Goal: Task Accomplishment & Management: Manage account settings

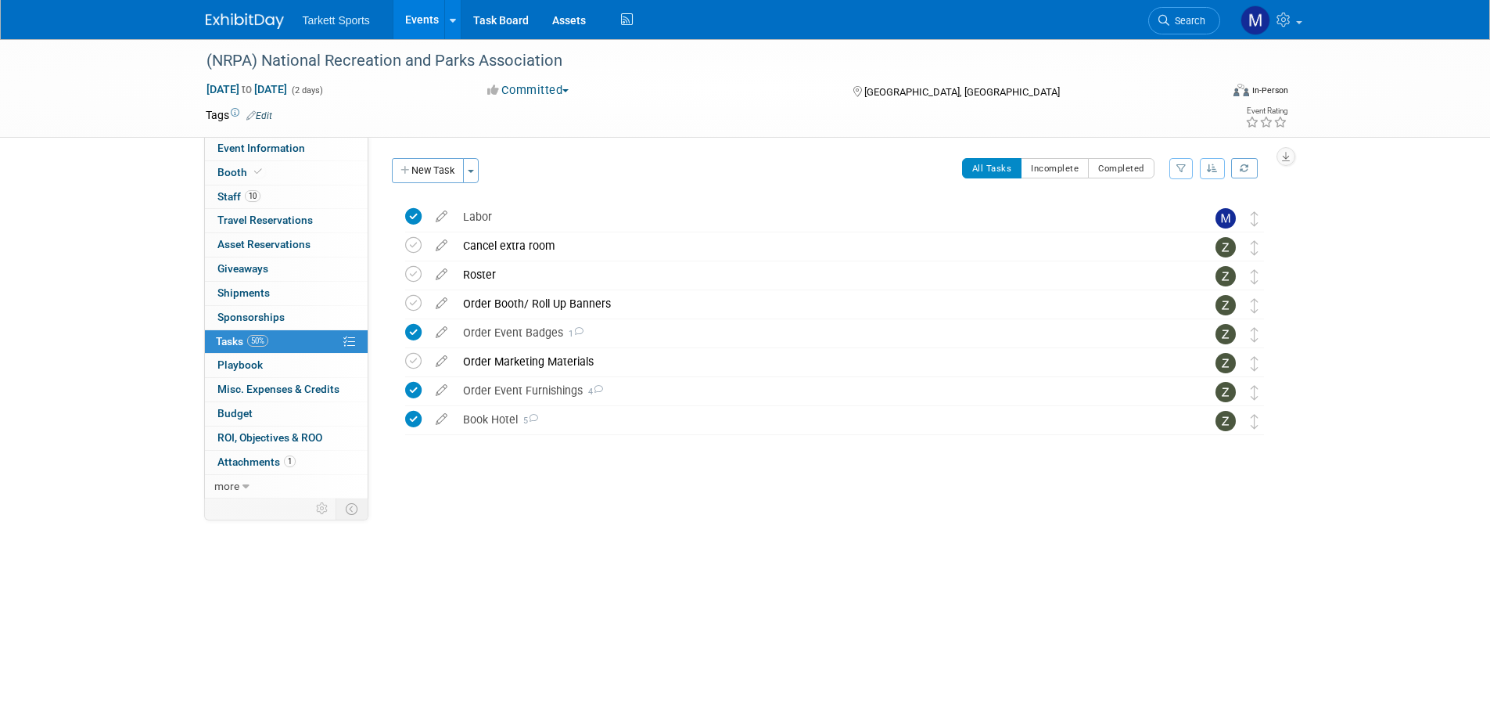
click at [1166, 13] on link "Search" at bounding box center [1184, 20] width 72 height 27
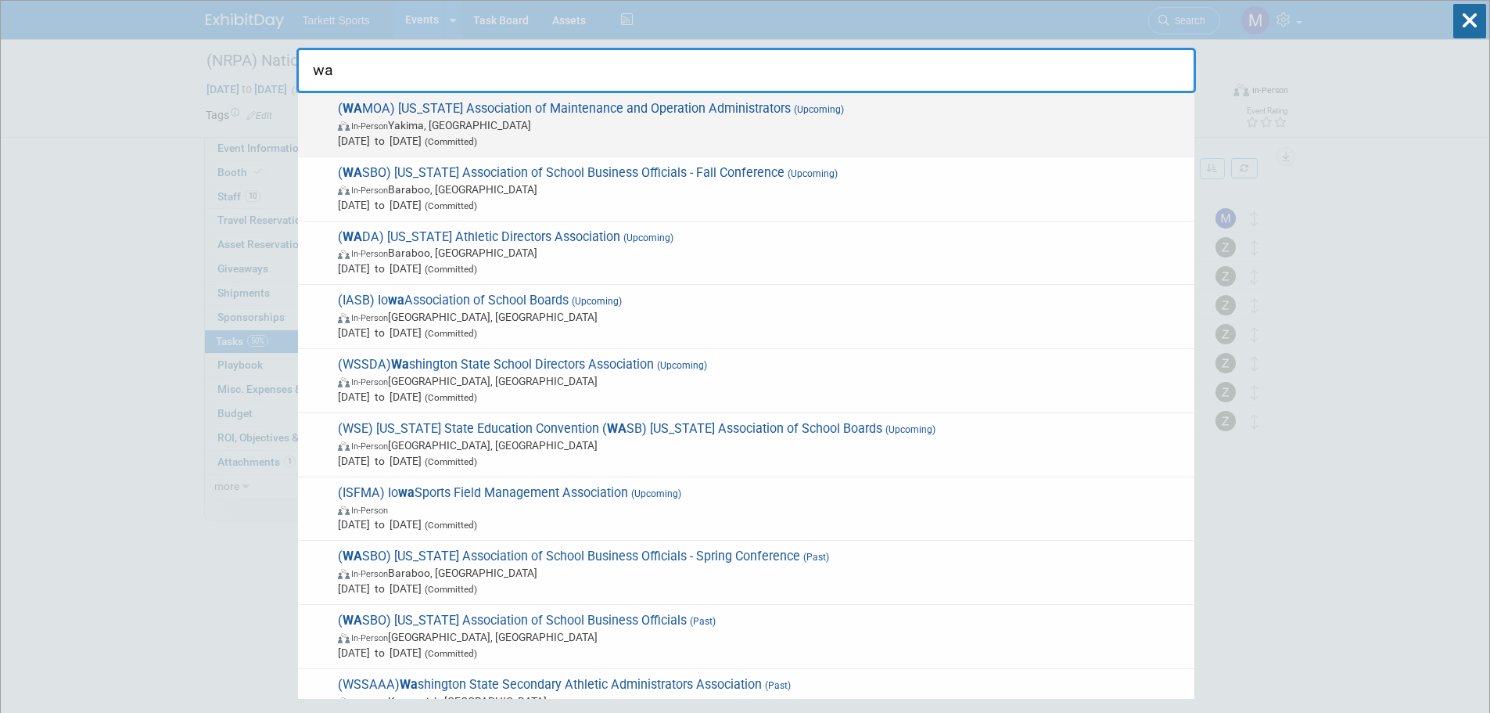
type input "wa"
click at [479, 119] on span "In-Person Yakima, WA" at bounding box center [762, 125] width 849 height 16
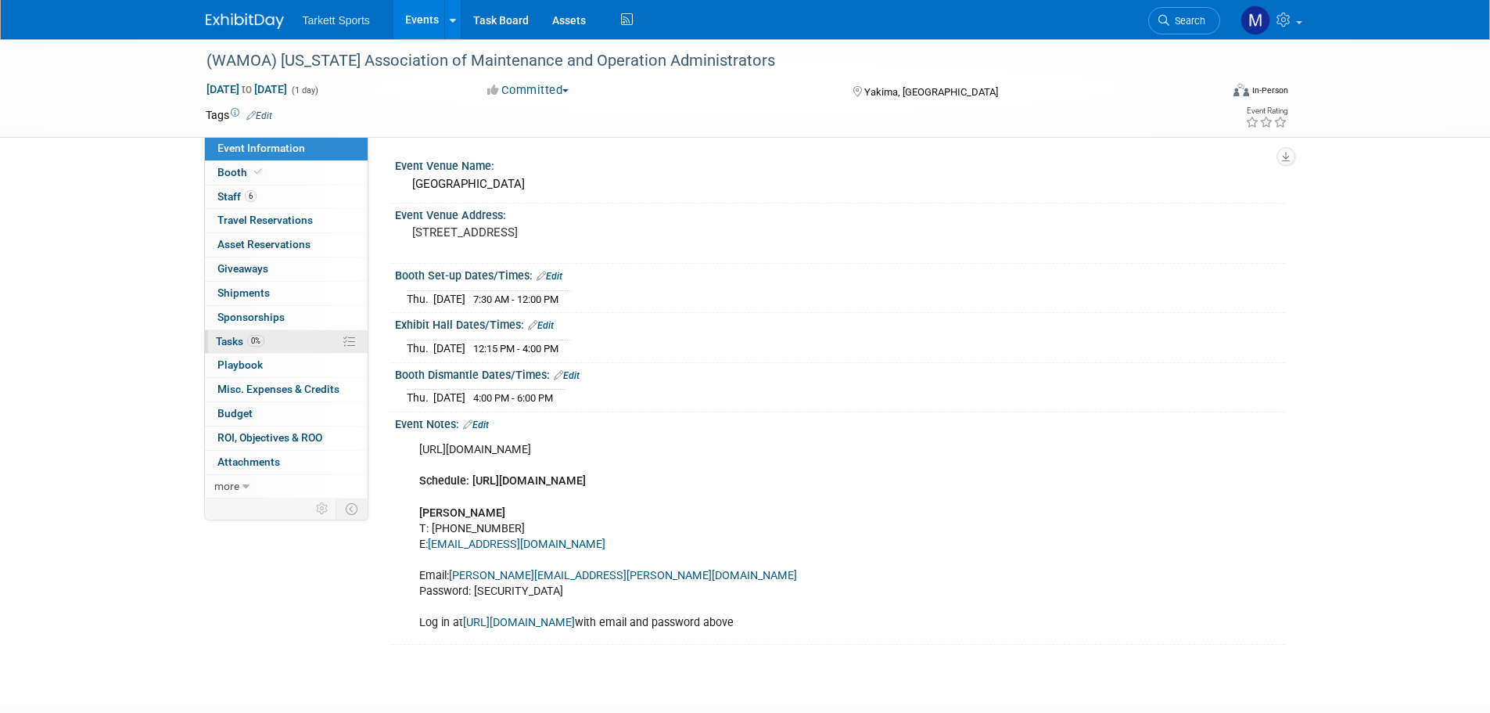
click at [278, 343] on link "0% Tasks 0%" at bounding box center [286, 341] width 163 height 23
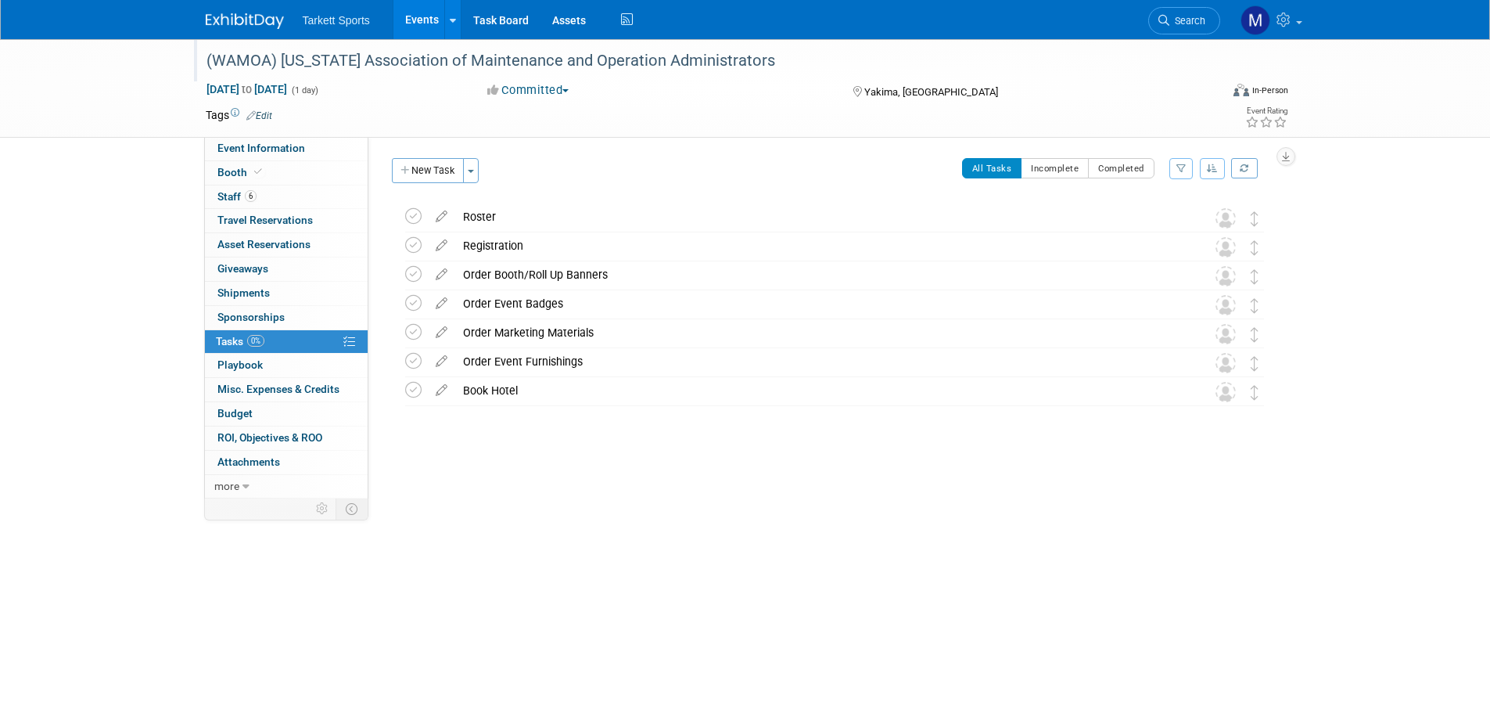
click at [558, 66] on div "(WAMOA) [US_STATE] Association of Maintenance and Operation Administrators" at bounding box center [699, 61] width 996 height 28
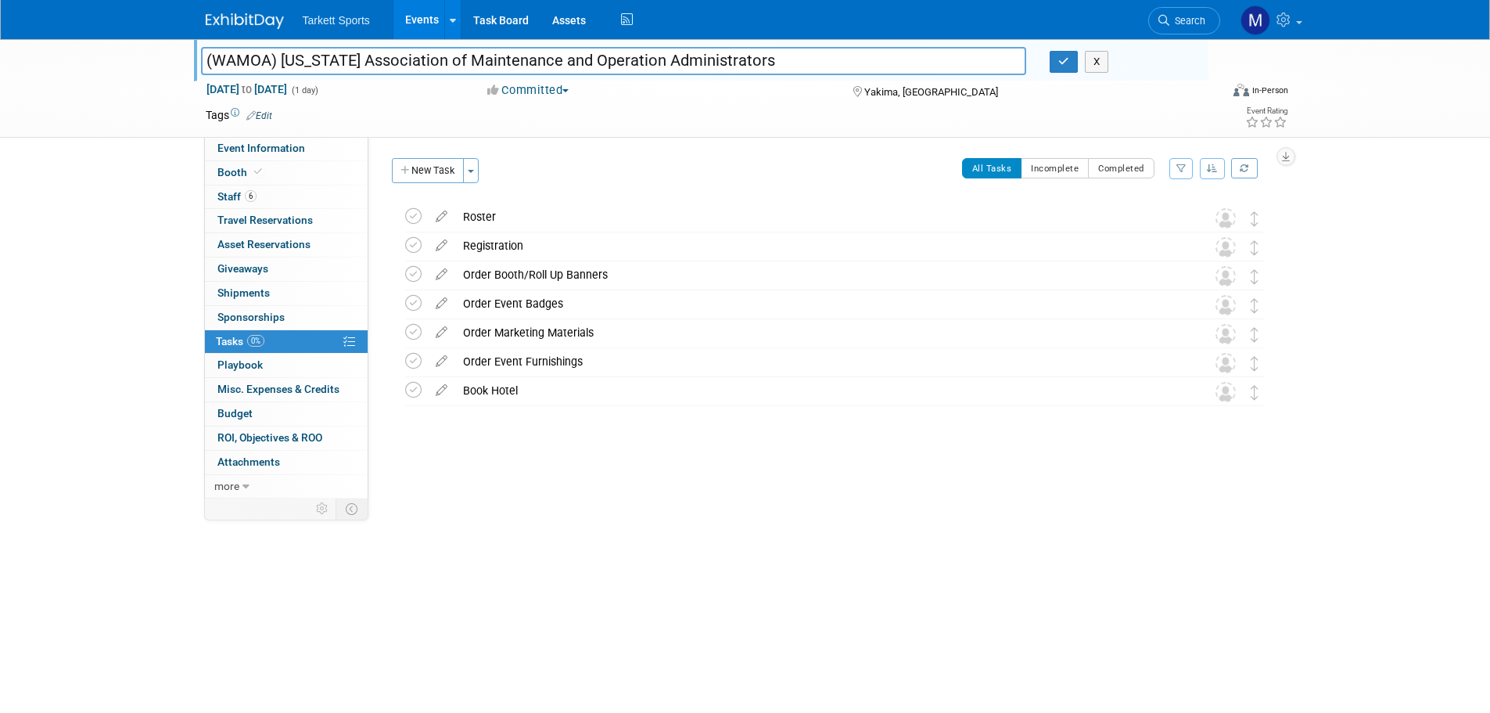
drag, startPoint x: 792, startPoint y: 66, endPoint x: 34, endPoint y: 33, distance: 757.8
click at [34, 33] on body "Tarkett Sports Events Add Event Bulk Upload Events Shareable Event Boards Recen…" at bounding box center [745, 356] width 1490 height 713
click at [538, 399] on div "Book Hotel" at bounding box center [819, 390] width 729 height 27
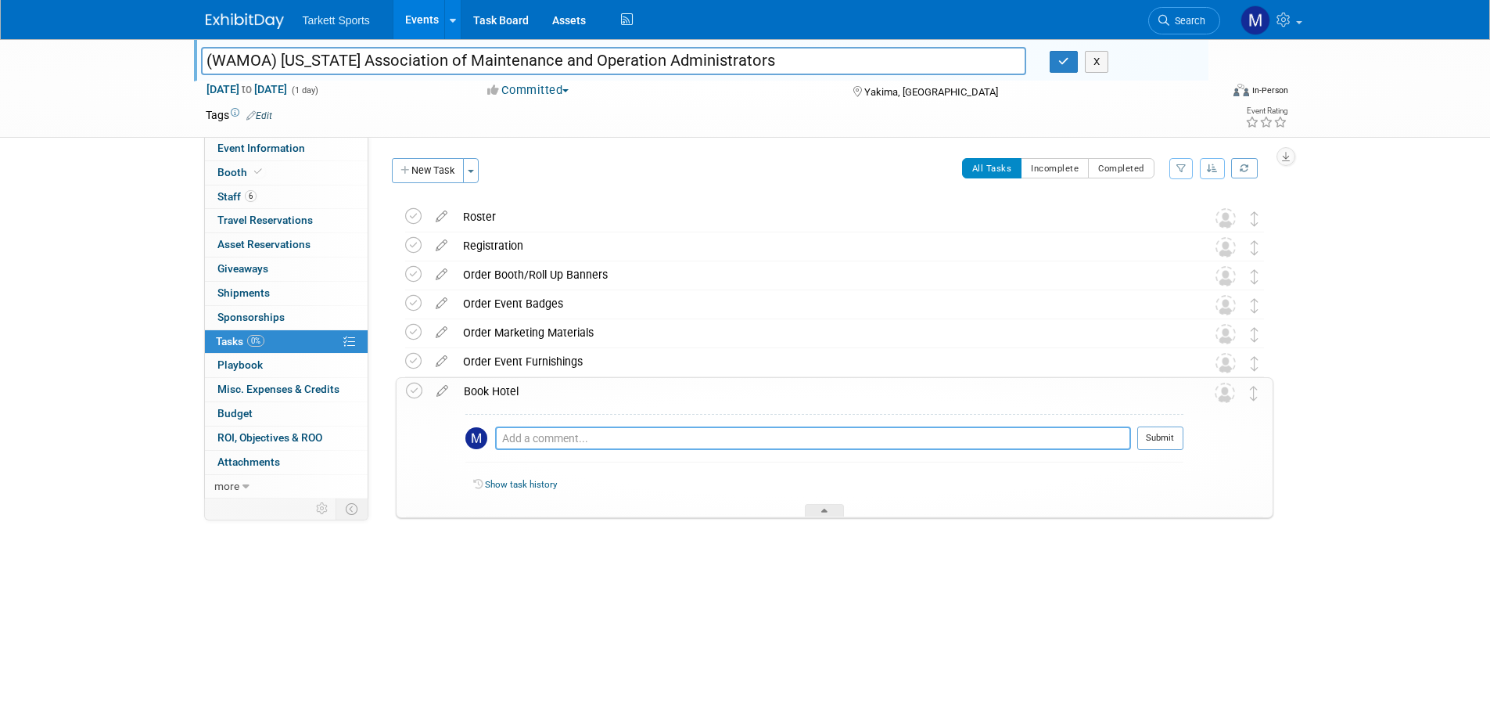
click at [537, 434] on textarea at bounding box center [813, 437] width 636 height 23
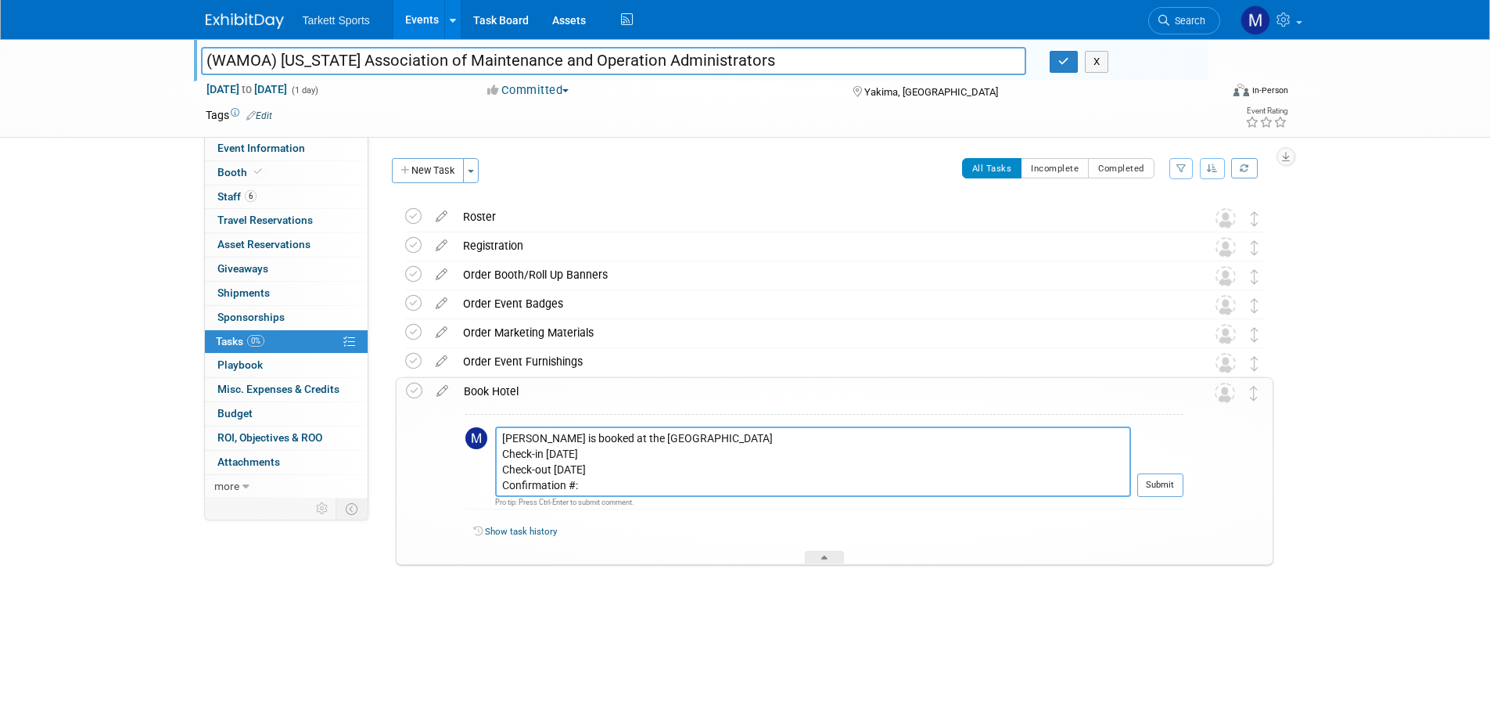
paste textarea "3329591391"
type textarea "[PERSON_NAME] is booked at the [GEOGRAPHIC_DATA] Check-in [DATE] Check-out [DAT…"
click at [1159, 494] on button "Submit" at bounding box center [1160, 484] width 46 height 23
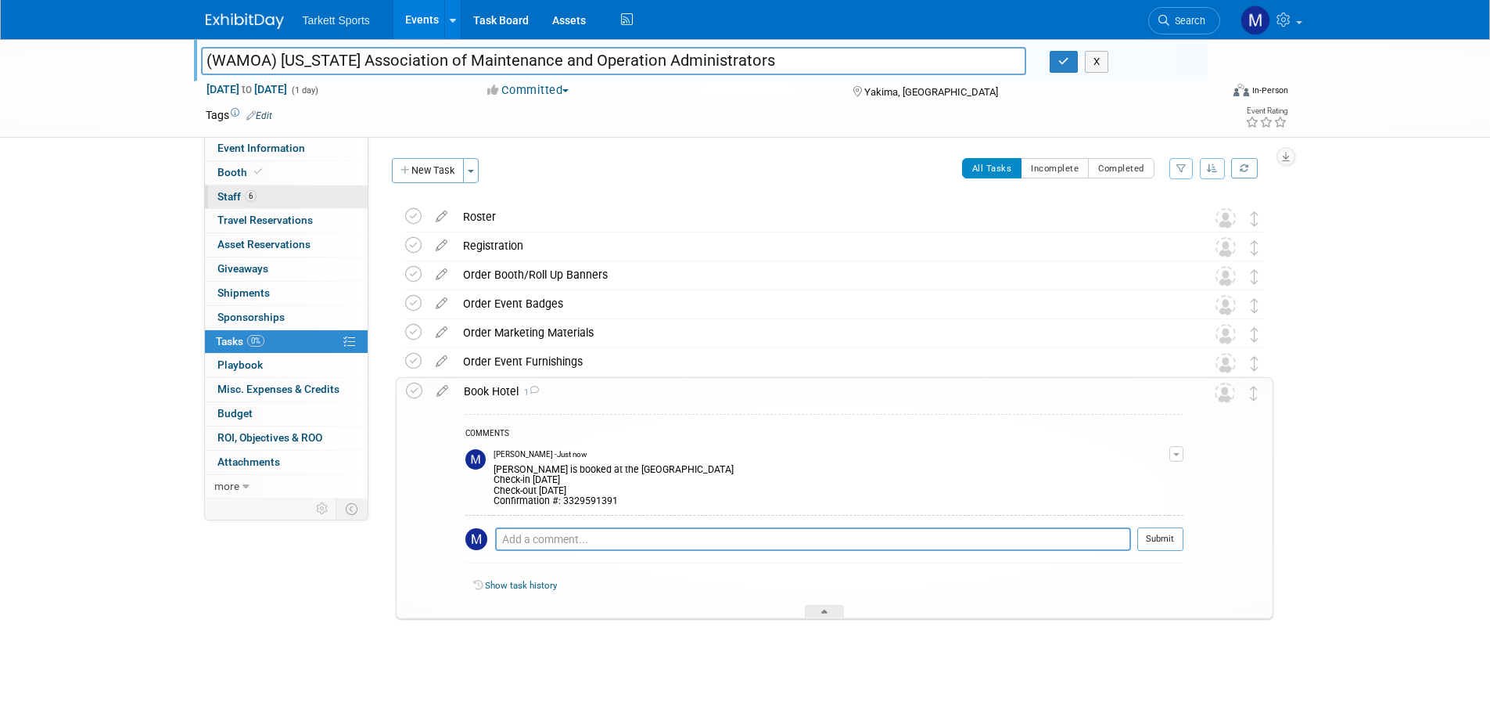
click at [314, 203] on link "6 Staff 6" at bounding box center [286, 196] width 163 height 23
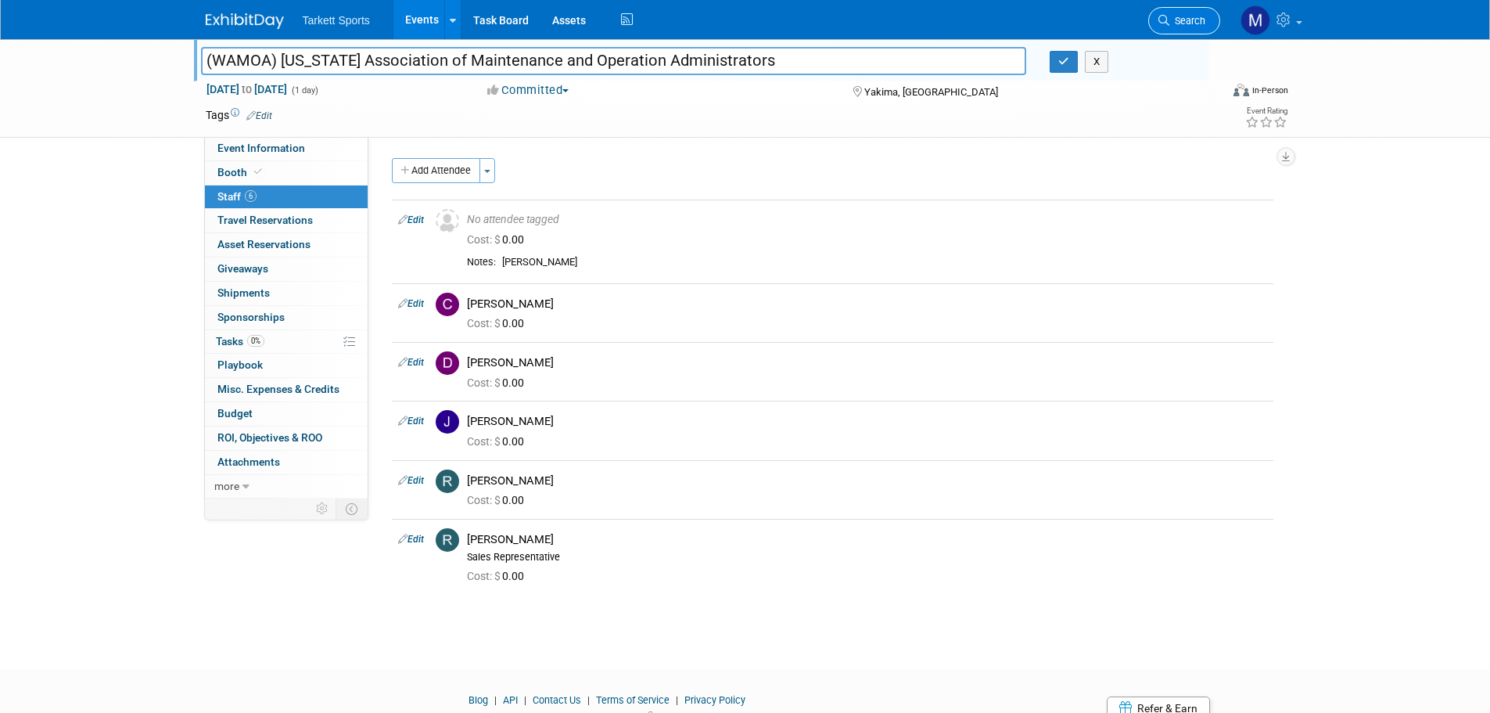
click at [1198, 11] on link "Search" at bounding box center [1184, 20] width 72 height 27
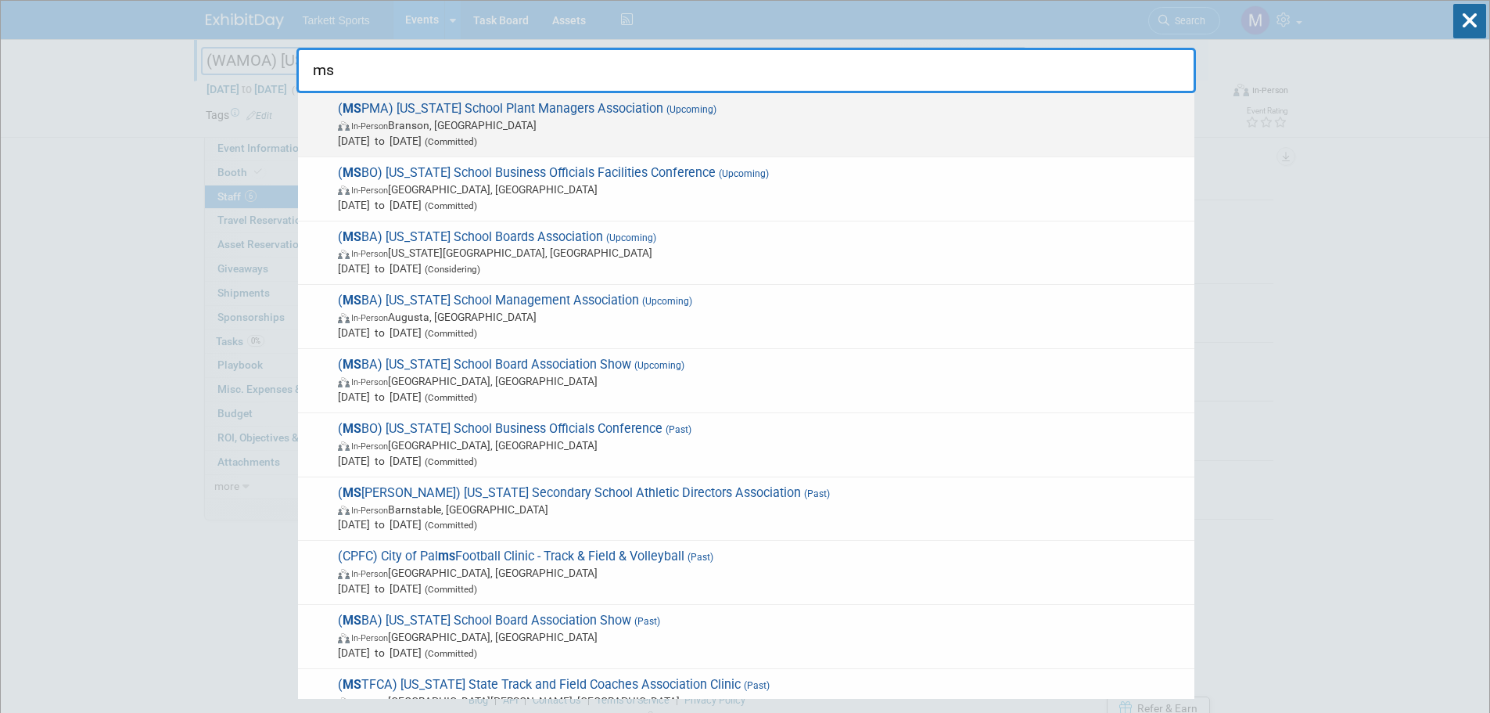
type input "ms"
click at [812, 93] on div "( MS PMA) [US_STATE] School Plant Managers Association (Upcoming) In-Person [PE…" at bounding box center [746, 125] width 896 height 64
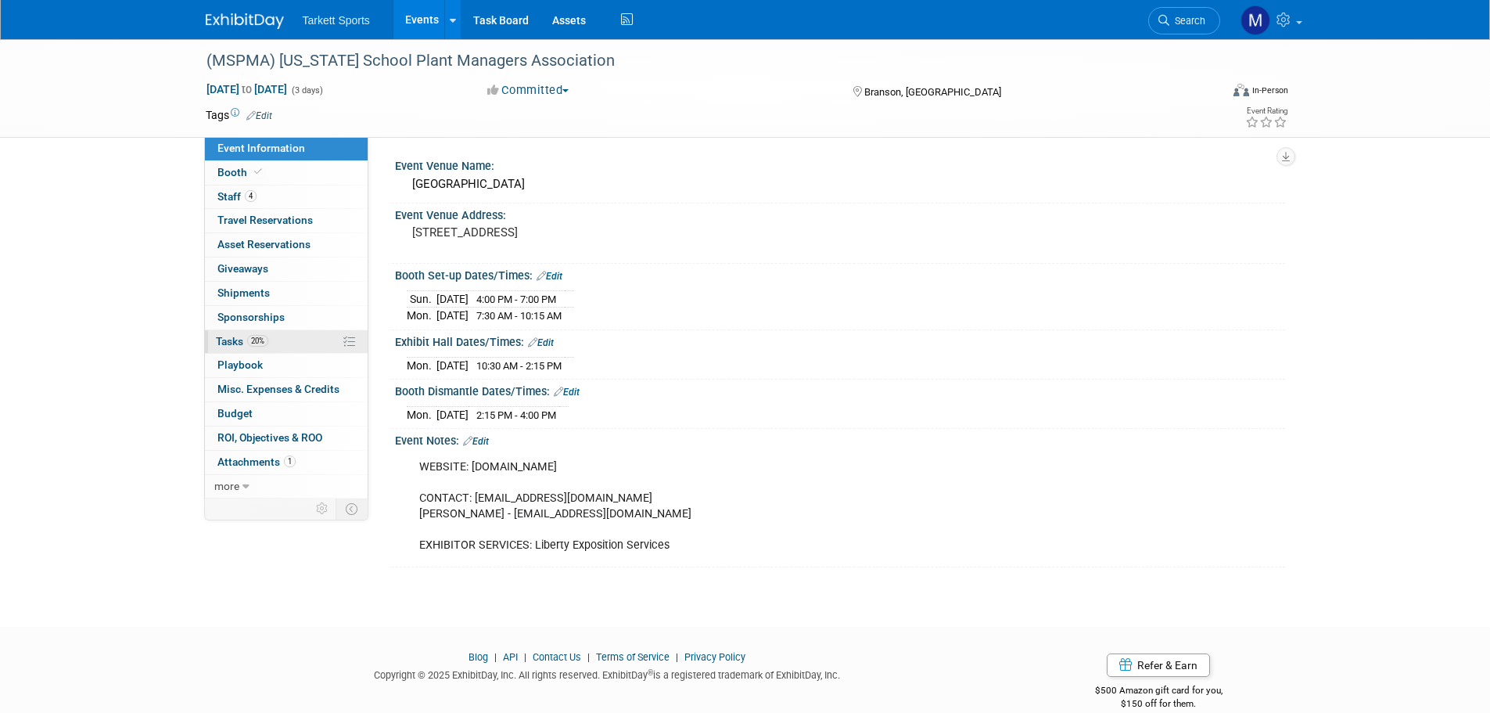
click at [269, 345] on link "20% Tasks 20%" at bounding box center [286, 341] width 163 height 23
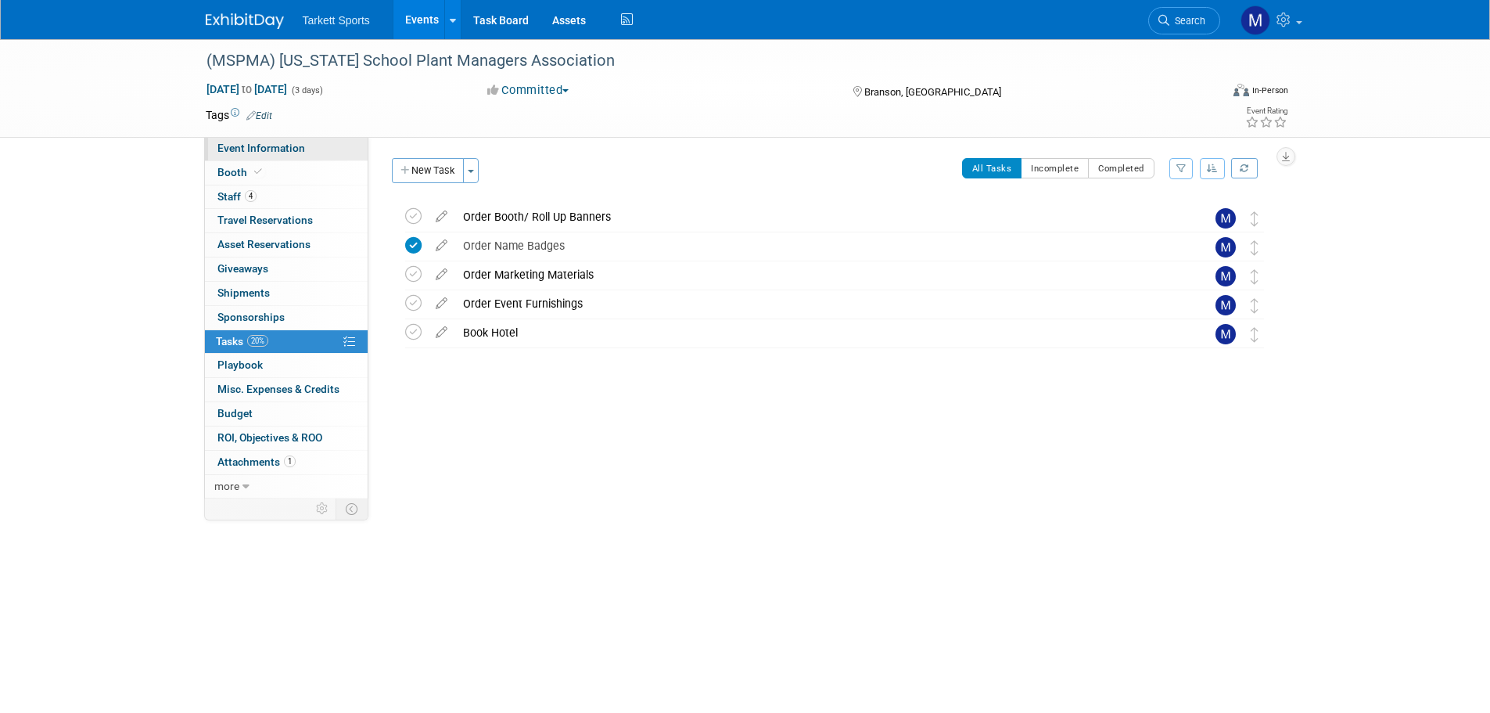
click at [292, 145] on span "Event Information" at bounding box center [261, 148] width 88 height 13
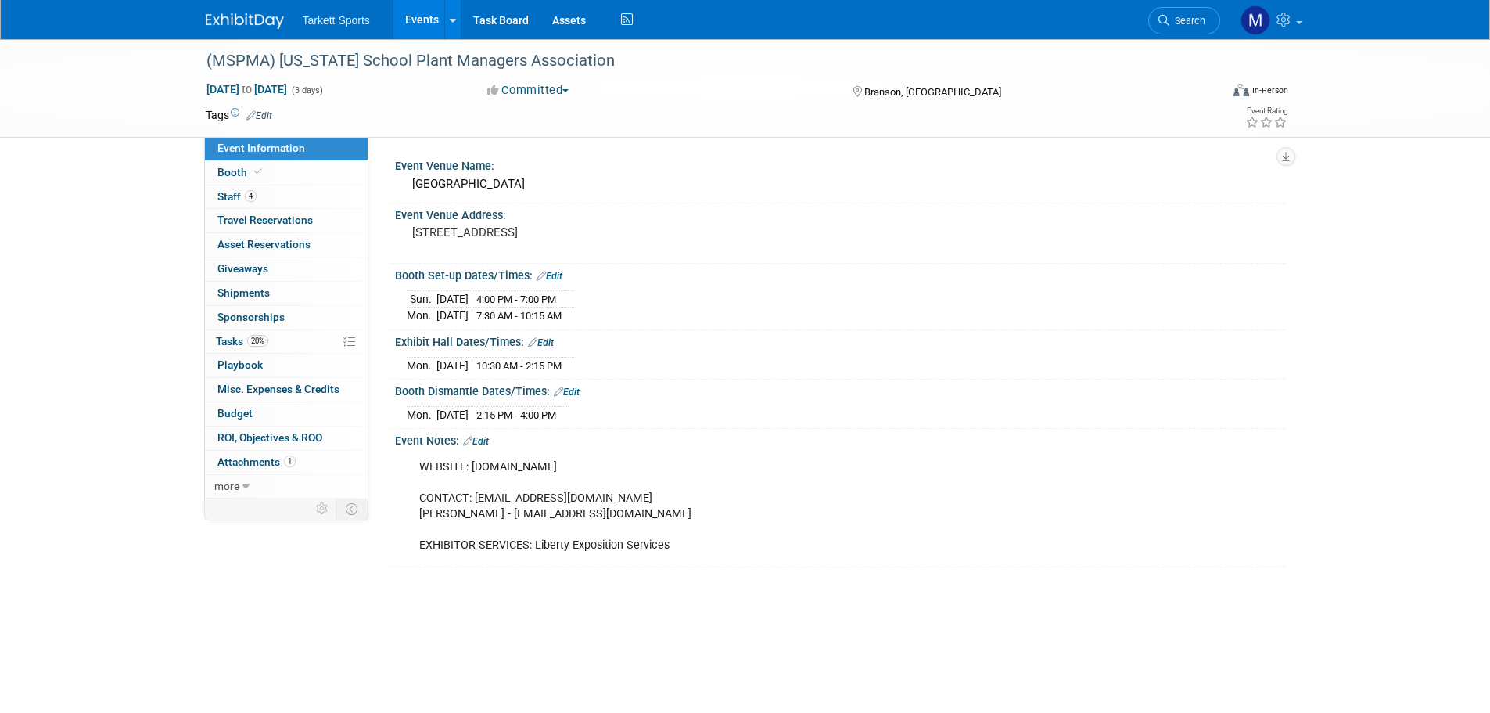
click at [501, 465] on div "WEBSITE: mspma.com CONTACT: bgomski@mspma.com Charley Branham - cbranham@mspma.…" at bounding box center [760, 506] width 705 height 110
click at [524, 465] on div "WEBSITE: mspma.com CONTACT: bgomski@mspma.com Charley Branham - cbranham@mspma.…" at bounding box center [760, 506] width 705 height 110
drag, startPoint x: 530, startPoint y: 465, endPoint x: 472, endPoint y: 455, distance: 59.4
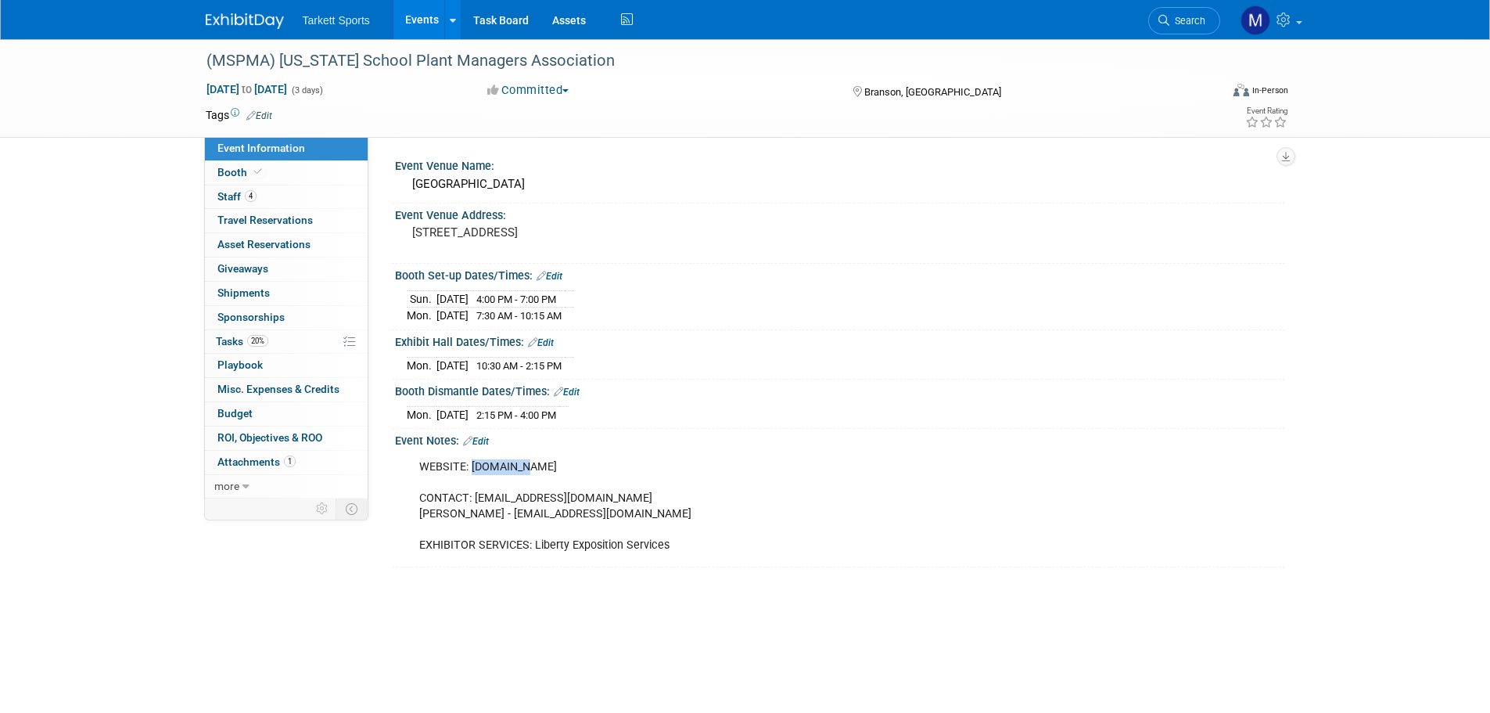
click at [472, 455] on div "WEBSITE: mspma.com CONTACT: bgomski@mspma.com Charley Branham - cbranham@mspma.…" at bounding box center [760, 506] width 705 height 110
copy div "mspma.com"
click at [250, 166] on span "Booth" at bounding box center [241, 172] width 48 height 13
select select "FieldTurf, [PERSON_NAME], Indoor"
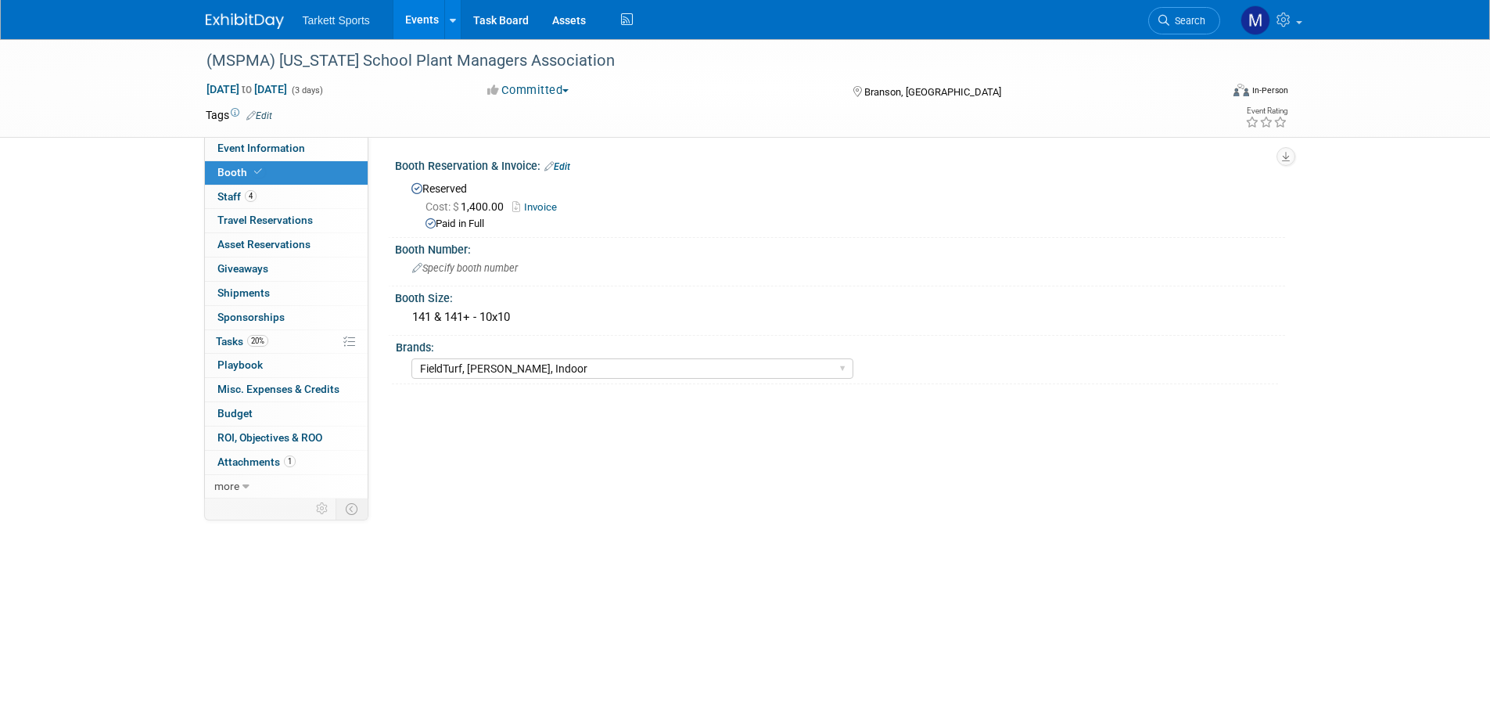
click at [540, 204] on link "Invoice" at bounding box center [538, 207] width 52 height 12
click at [281, 339] on link "20% Tasks 20%" at bounding box center [286, 341] width 163 height 23
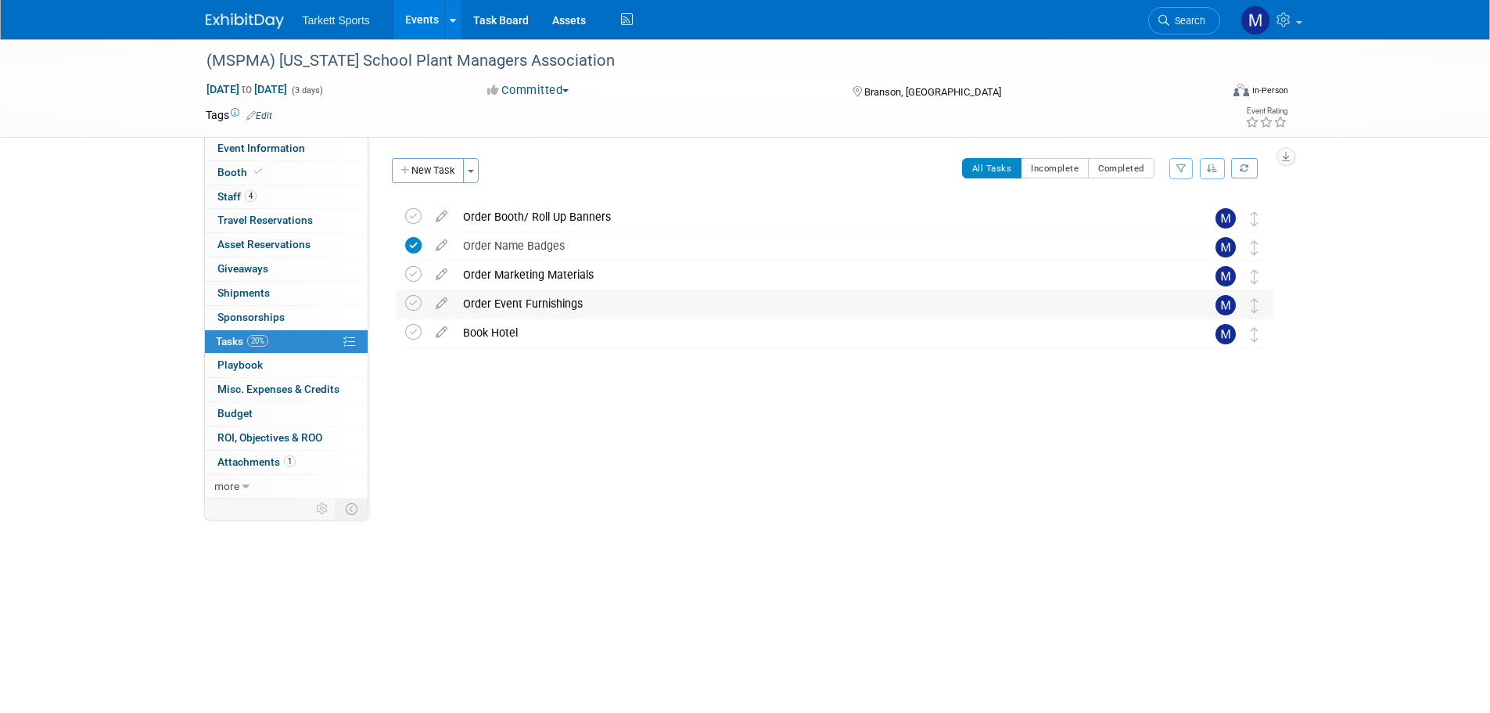
click at [481, 317] on div "Order Event Furnishings" at bounding box center [819, 303] width 729 height 27
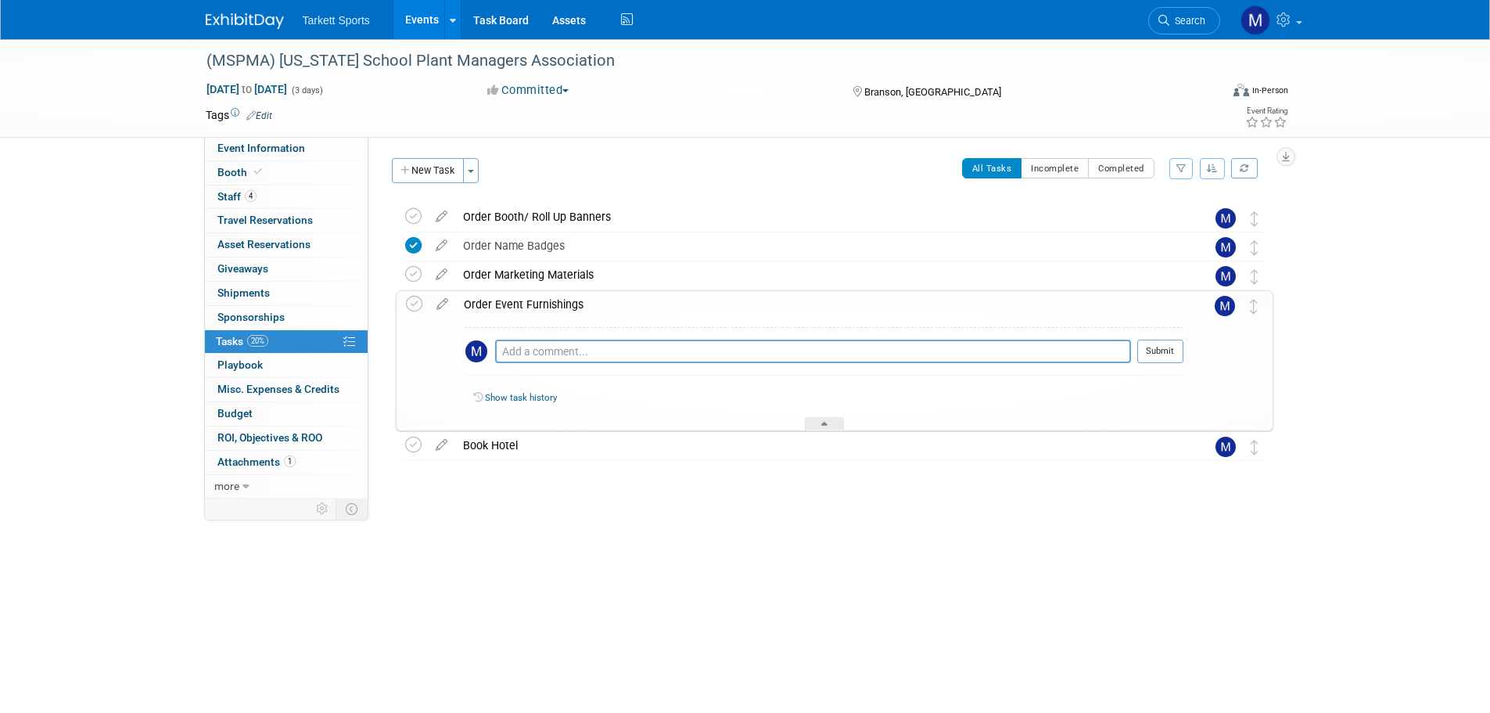
click at [501, 301] on div "Order Event Furnishings" at bounding box center [819, 304] width 727 height 27
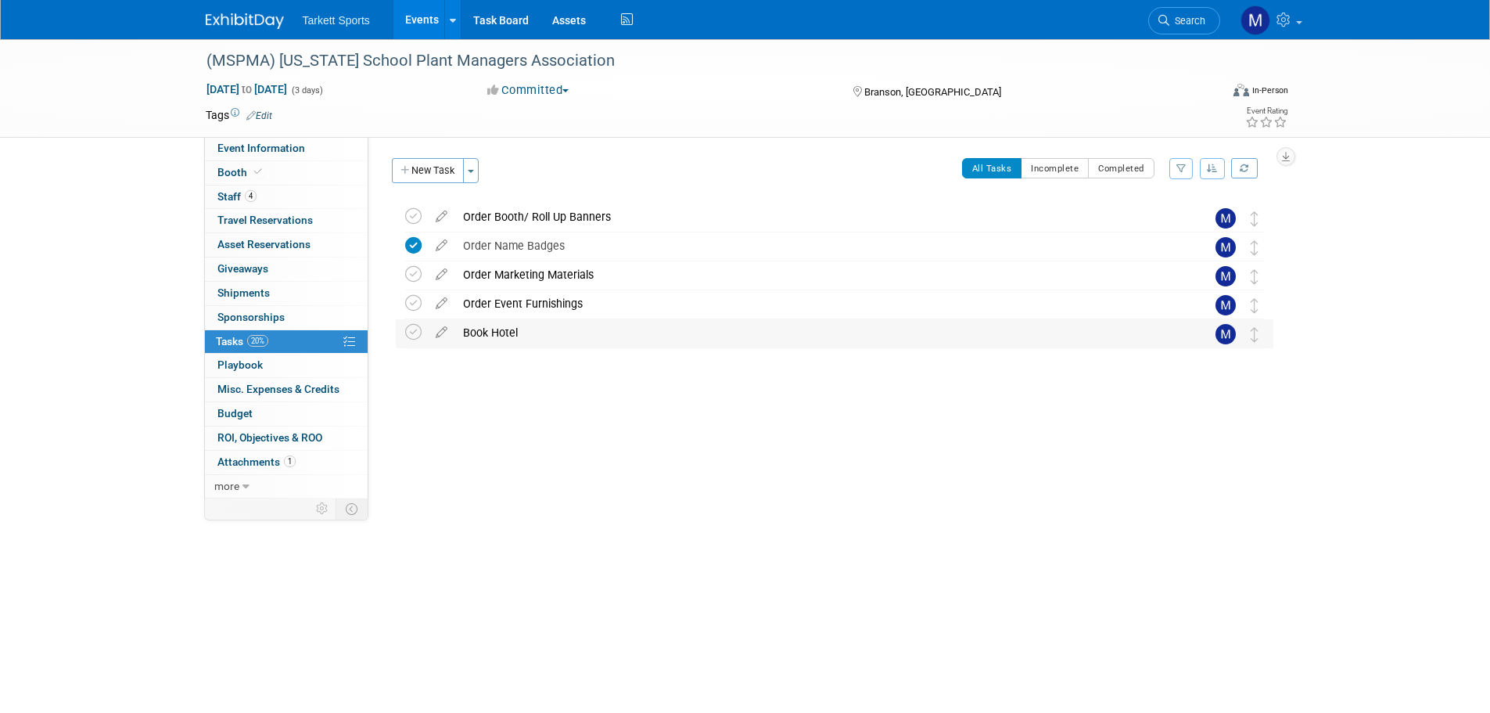
click at [490, 339] on div "Book Hotel" at bounding box center [819, 332] width 729 height 27
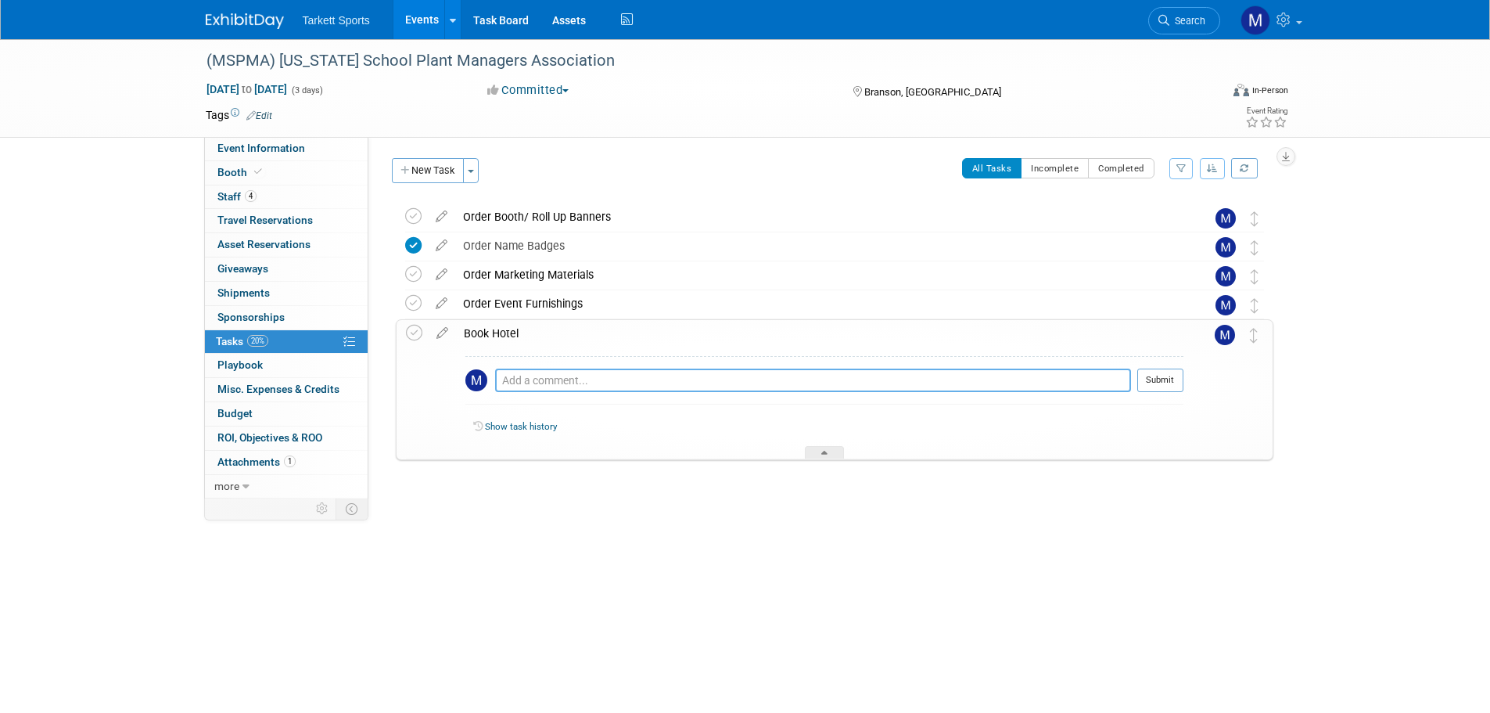
click at [529, 374] on textarea at bounding box center [813, 379] width 636 height 23
click at [642, 379] on textarea "David Miller booked at the" at bounding box center [813, 379] width 636 height 23
paste textarea "Thousand Hills Resort Hotel"
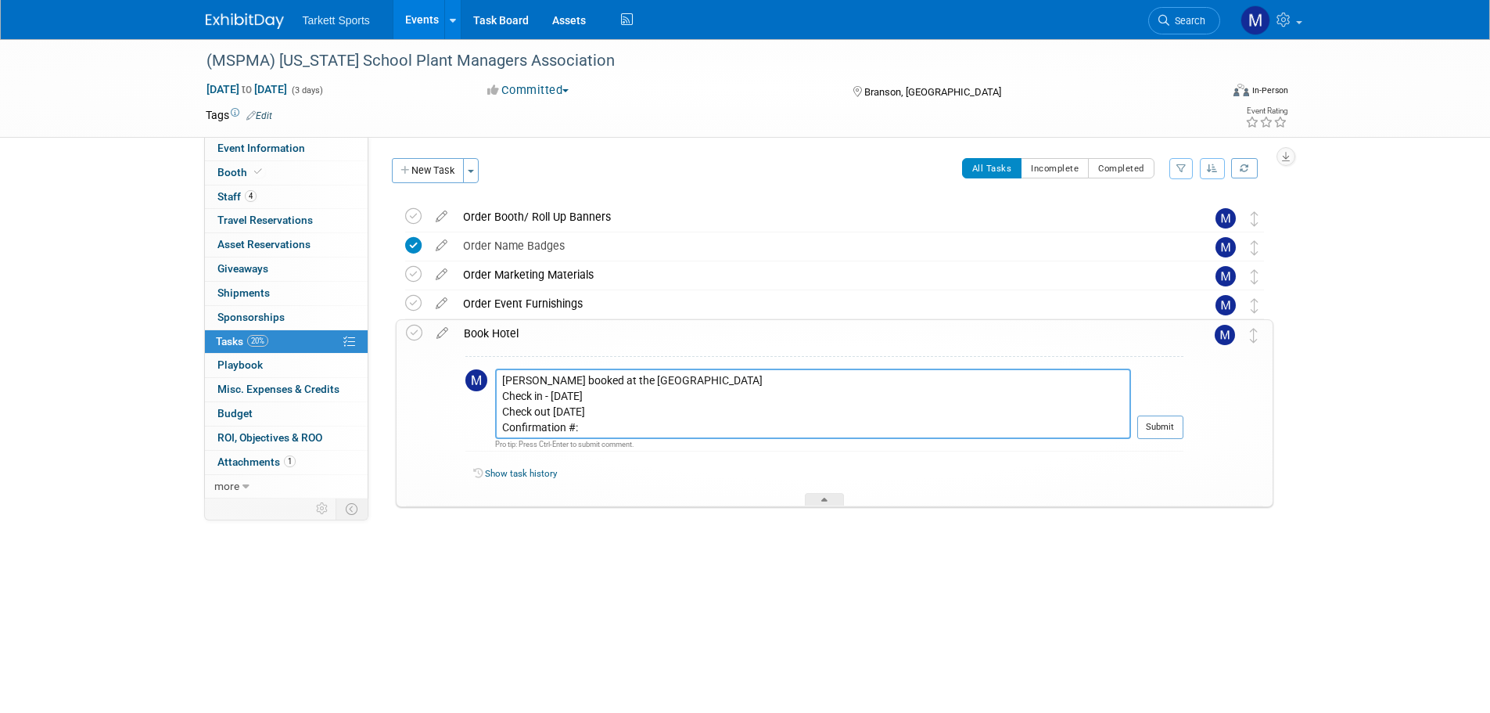
click at [594, 424] on textarea "David Miller booked at the Thousand Hills Resort Hotel Check in - Sept 28 Check…" at bounding box center [813, 403] width 636 height 70
paste textarea "589291371"
type textarea "David Miller booked at the Thousand Hills Resort Hotel Check in - Sept 28 Check…"
click at [1177, 424] on button "Submit" at bounding box center [1160, 426] width 46 height 23
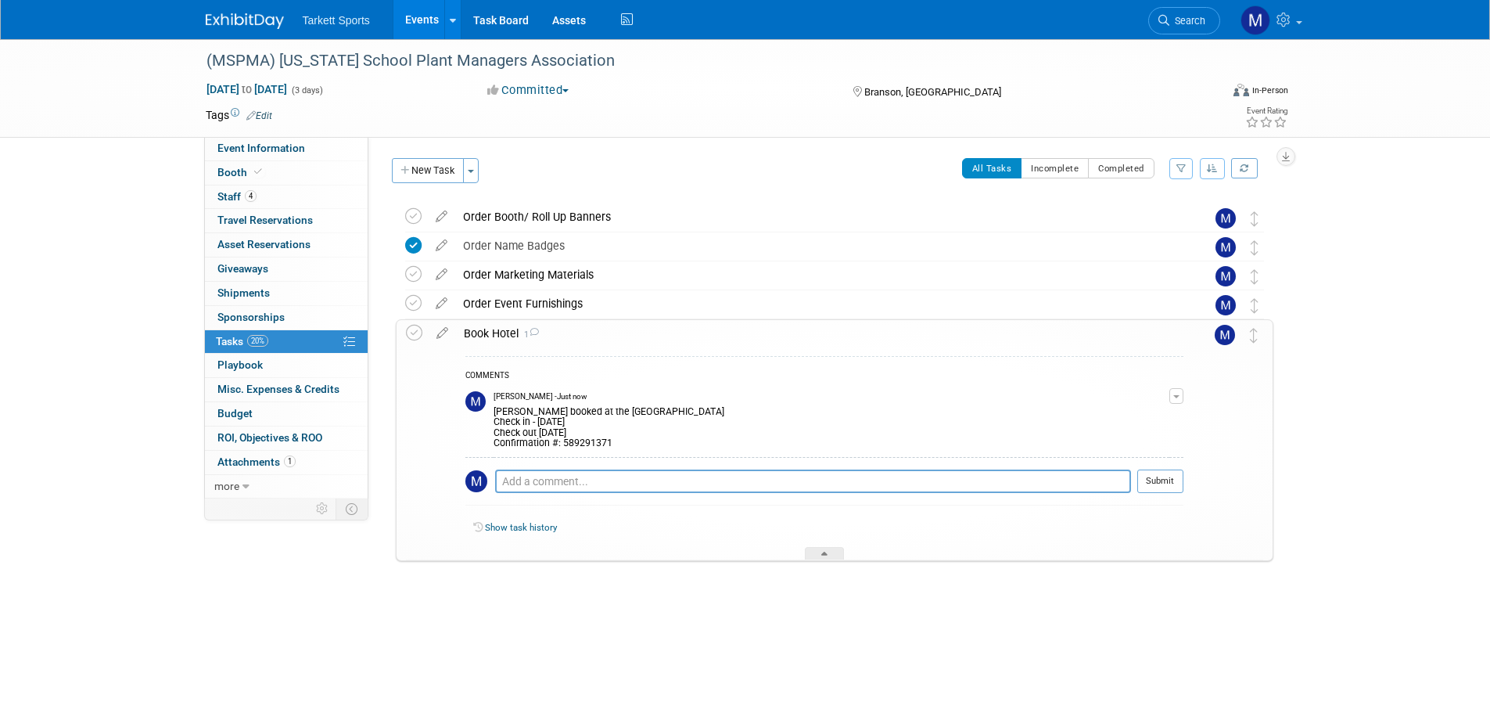
click at [581, 342] on div "Book Hotel 1" at bounding box center [819, 333] width 727 height 27
